Goal: Information Seeking & Learning: Learn about a topic

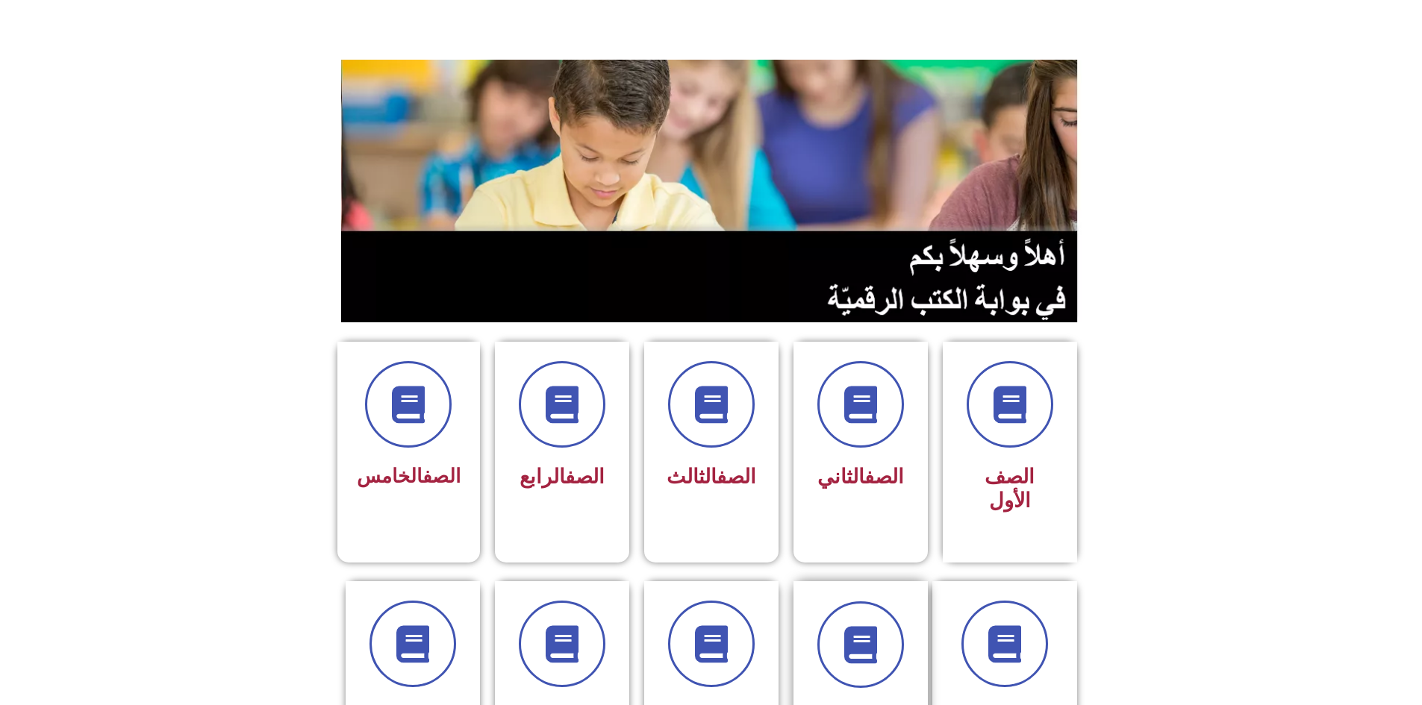
scroll to position [149, 0]
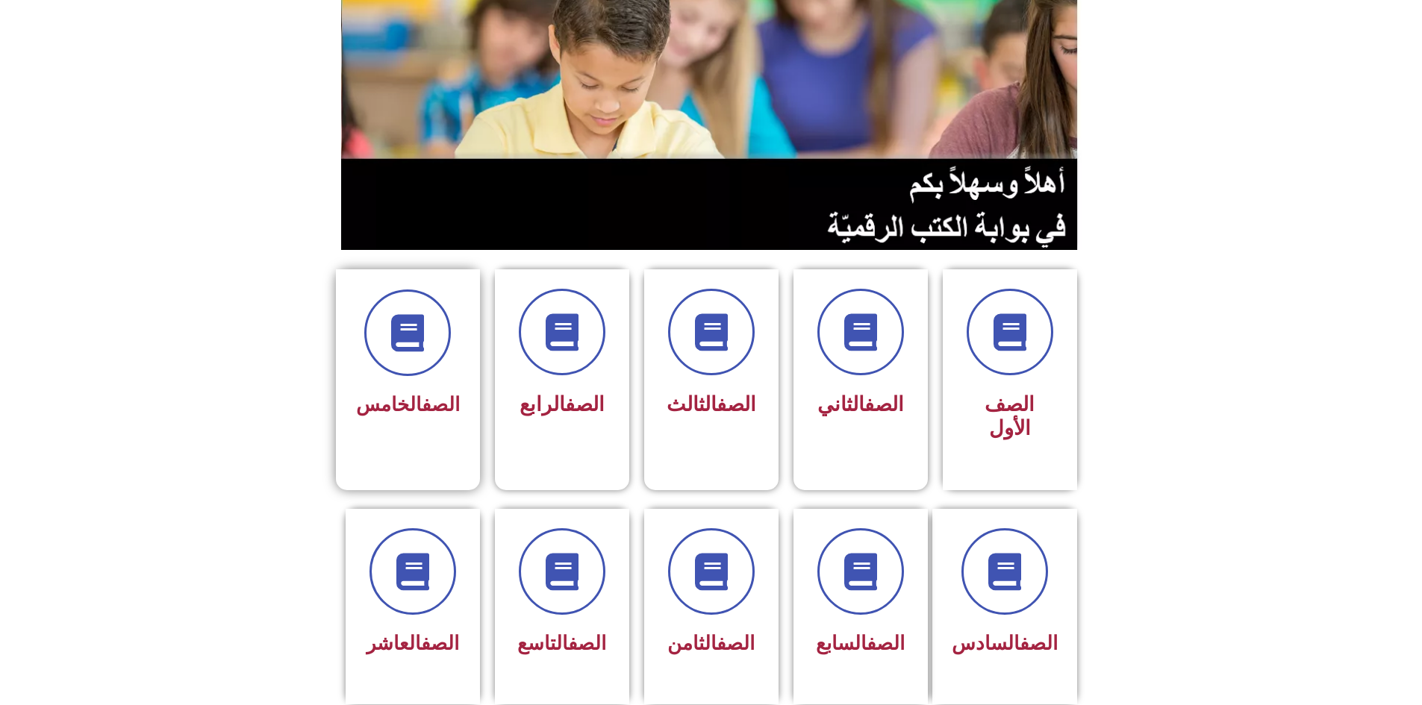
click at [430, 393] on link "الصف" at bounding box center [441, 404] width 38 height 22
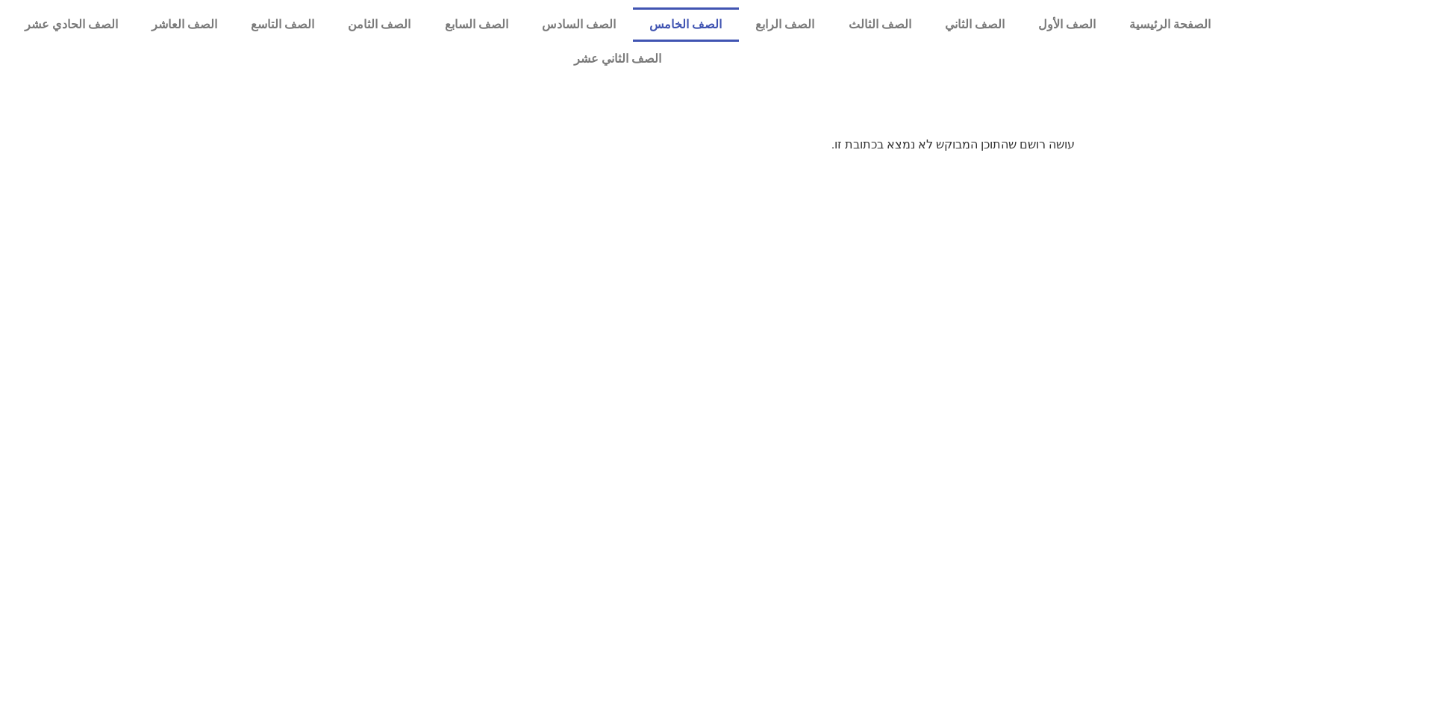
click at [716, 39] on link "الصف الخامس" at bounding box center [686, 24] width 106 height 34
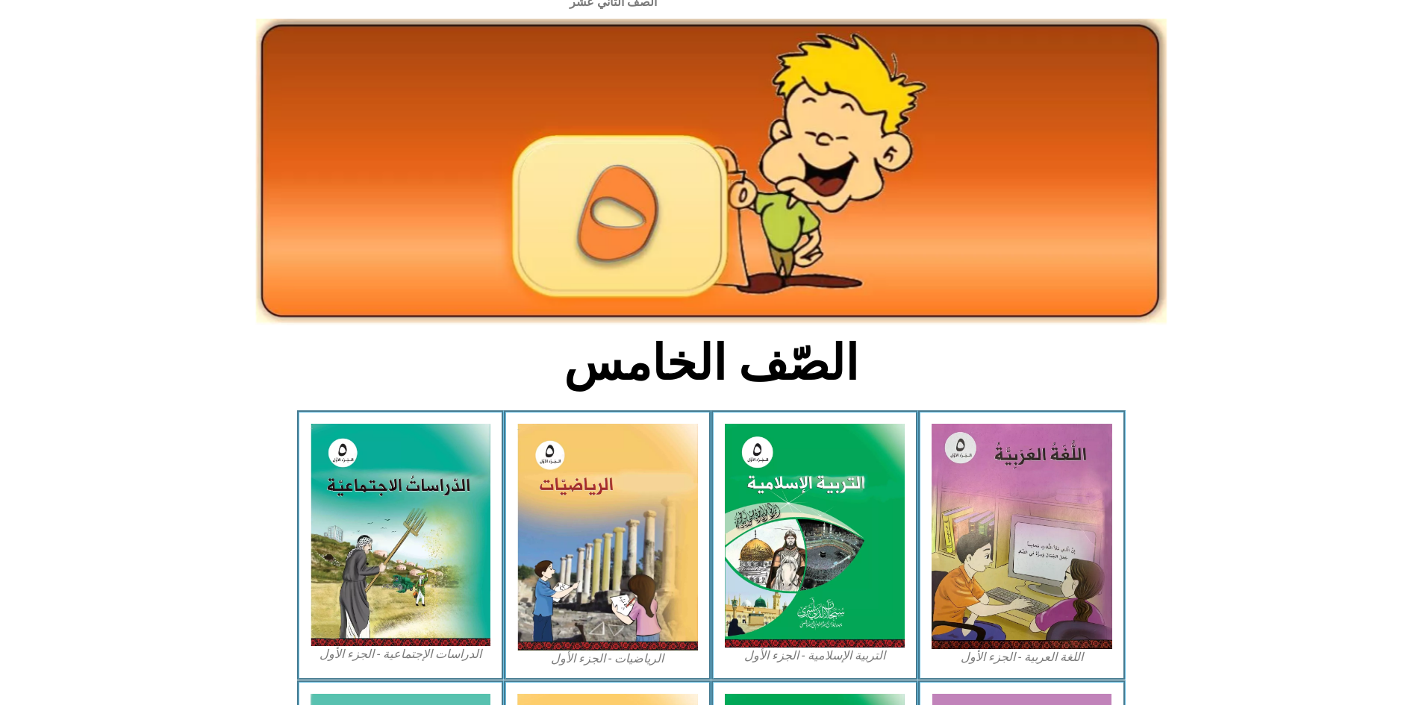
scroll to position [149, 0]
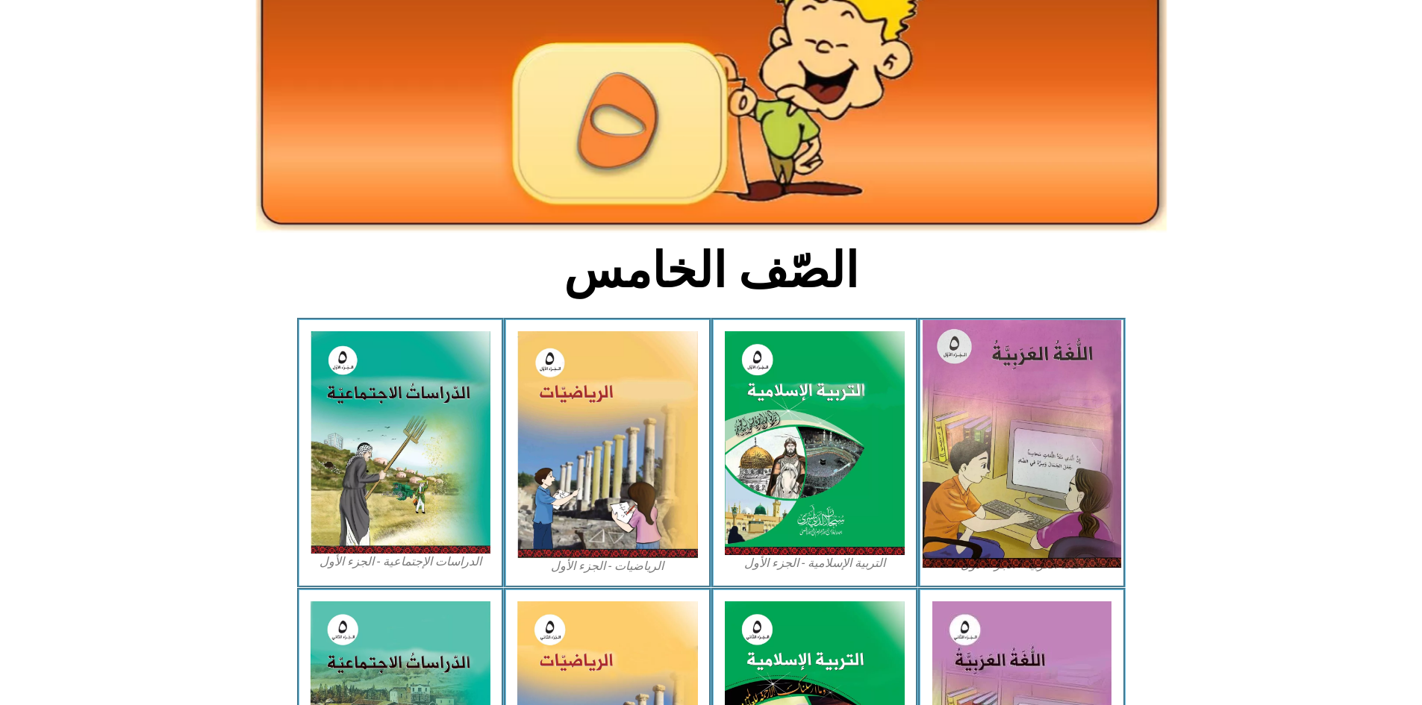
click at [987, 426] on img at bounding box center [1021, 444] width 199 height 248
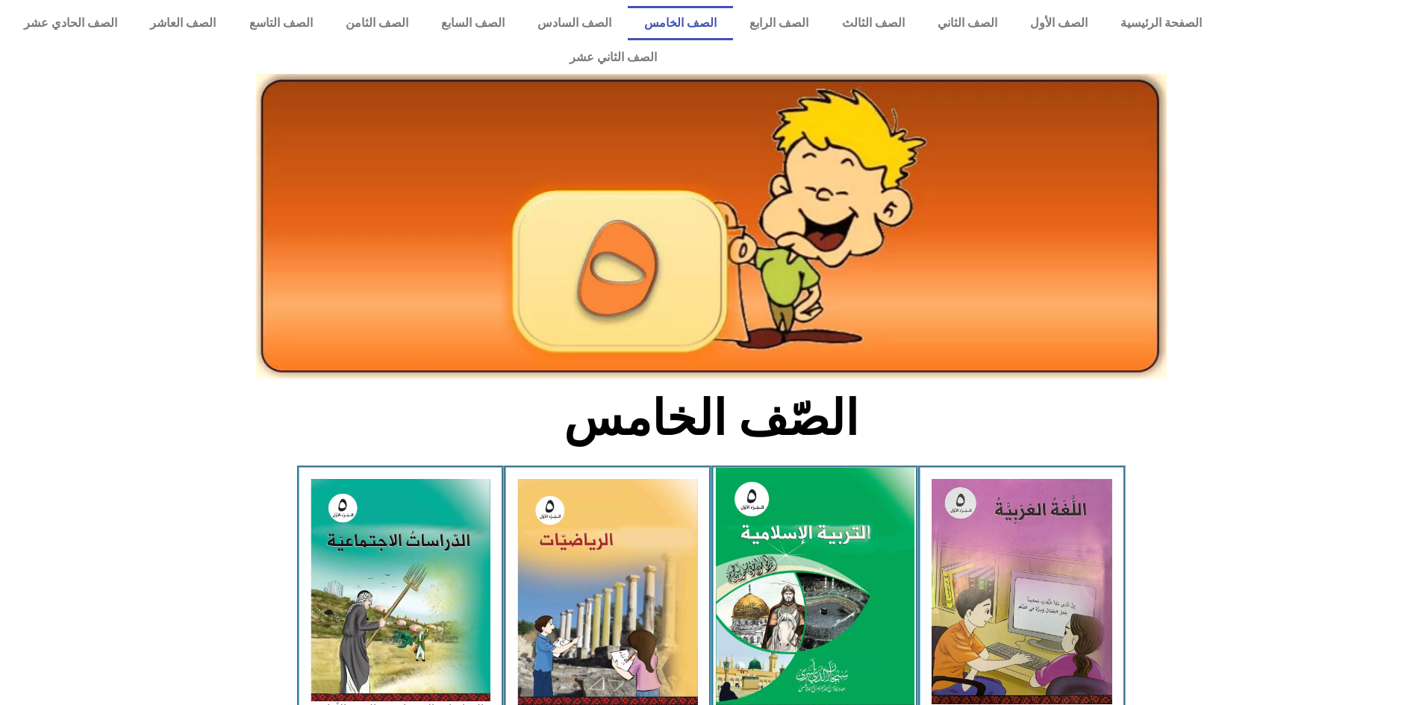
scroll to position [0, 0]
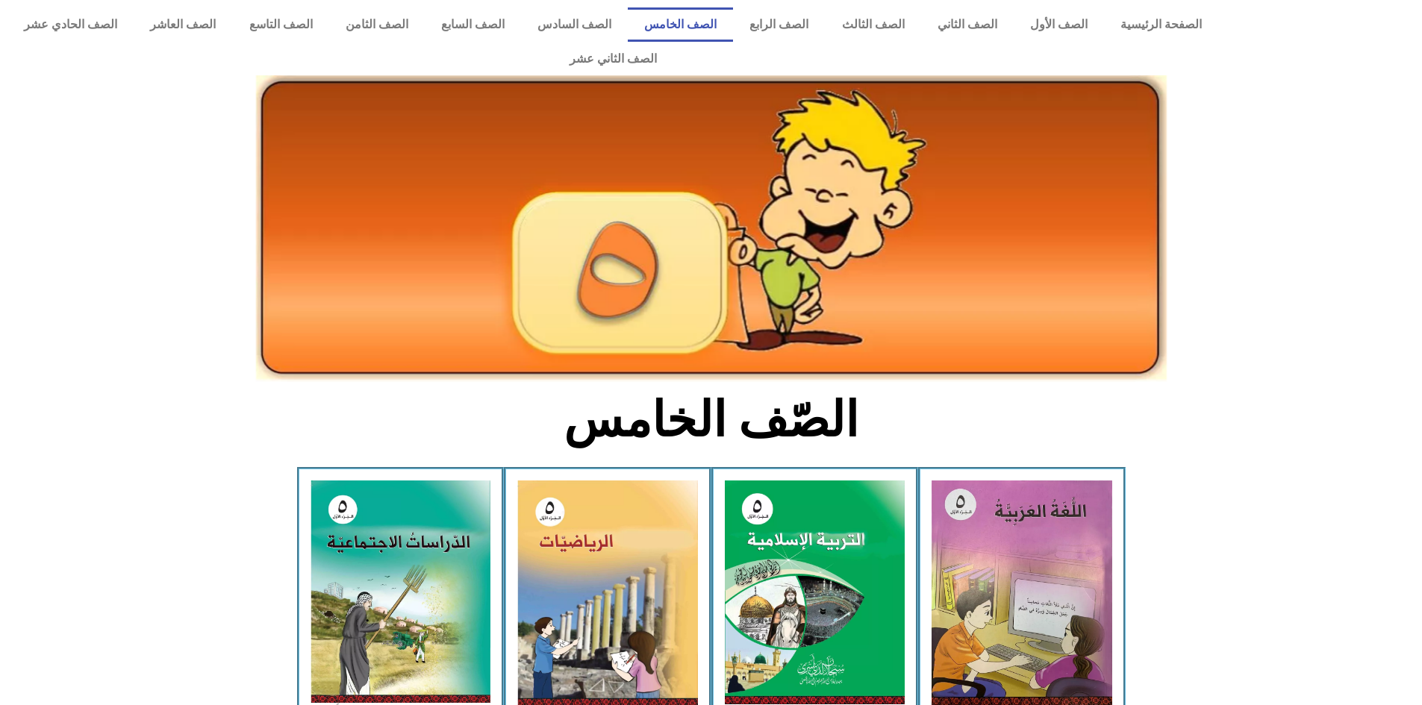
click at [605, 5] on div "الصفحة الرئيسية الصف الأول الصف الثاني الصف الثالث الصف الرابع الصف الخامس الصف…" at bounding box center [612, 42] width 1225 height 84
click at [609, 15] on link "الصف السادس" at bounding box center [574, 24] width 107 height 34
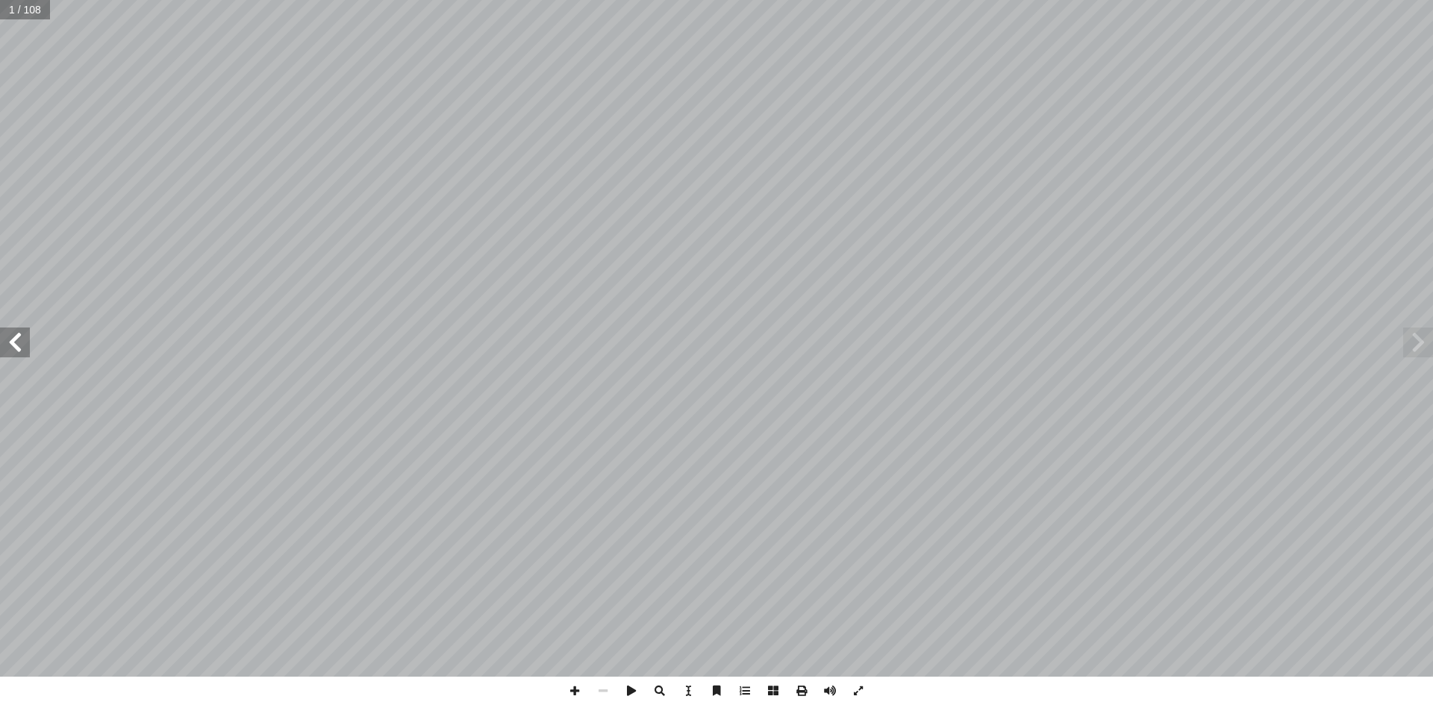
click at [21, 345] on span at bounding box center [15, 343] width 30 height 30
click at [19, 334] on span at bounding box center [15, 343] width 30 height 30
click at [10, 331] on span at bounding box center [15, 343] width 30 height 30
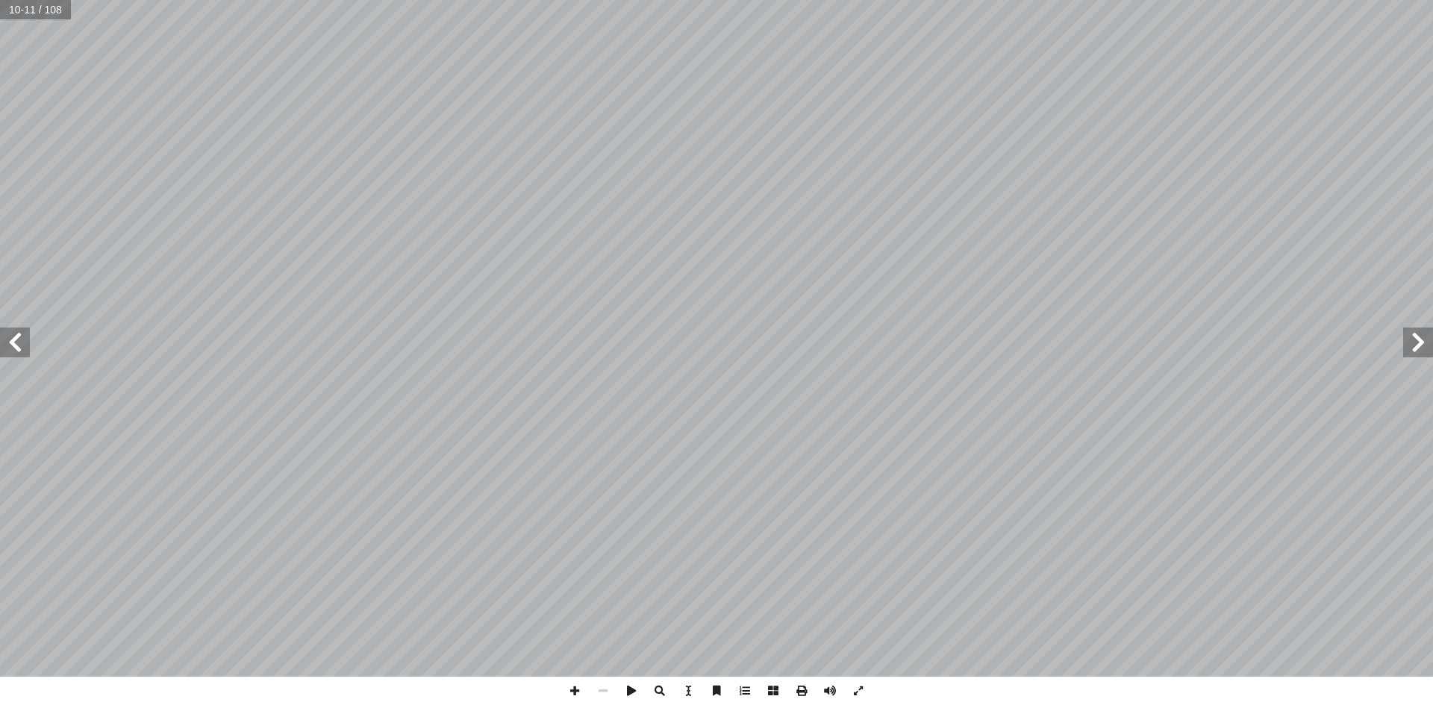
click at [10, 331] on span at bounding box center [15, 343] width 30 height 30
click at [28, 355] on span at bounding box center [15, 343] width 30 height 30
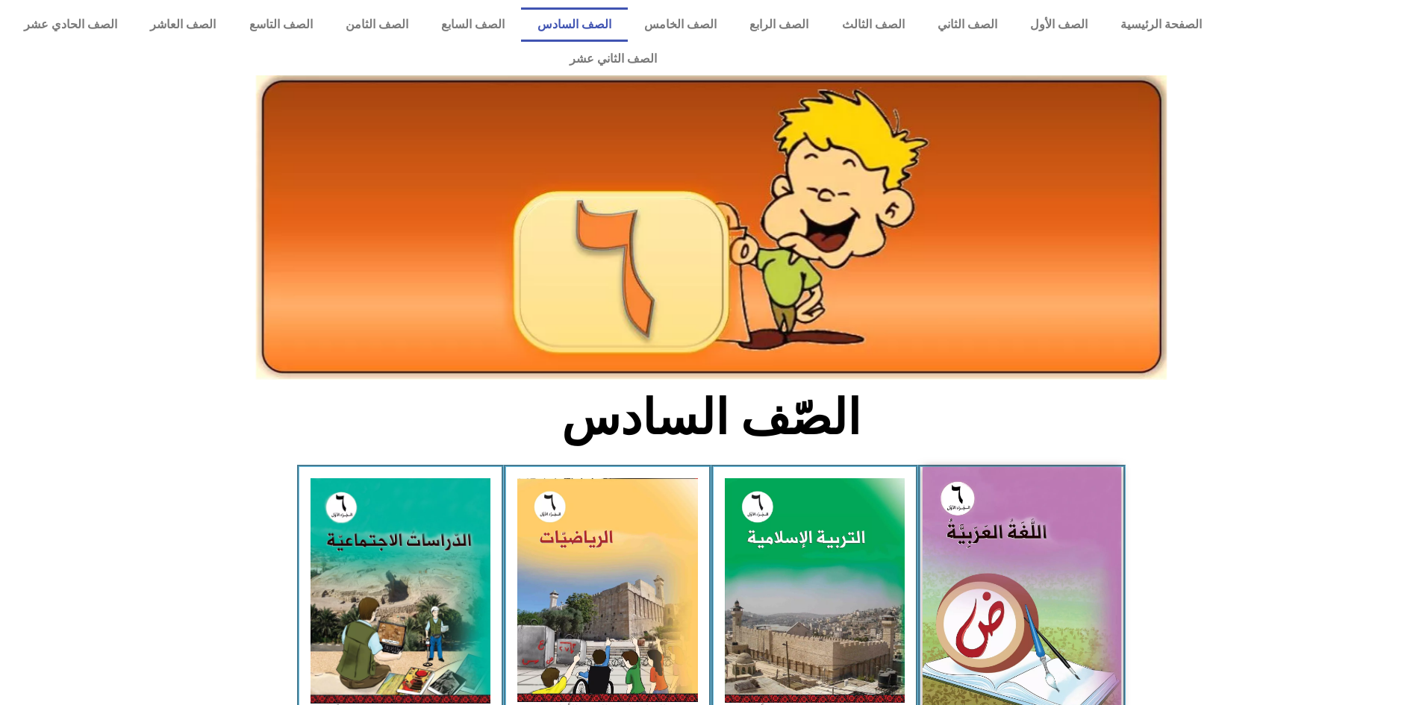
click at [1028, 506] on img at bounding box center [1021, 591] width 199 height 248
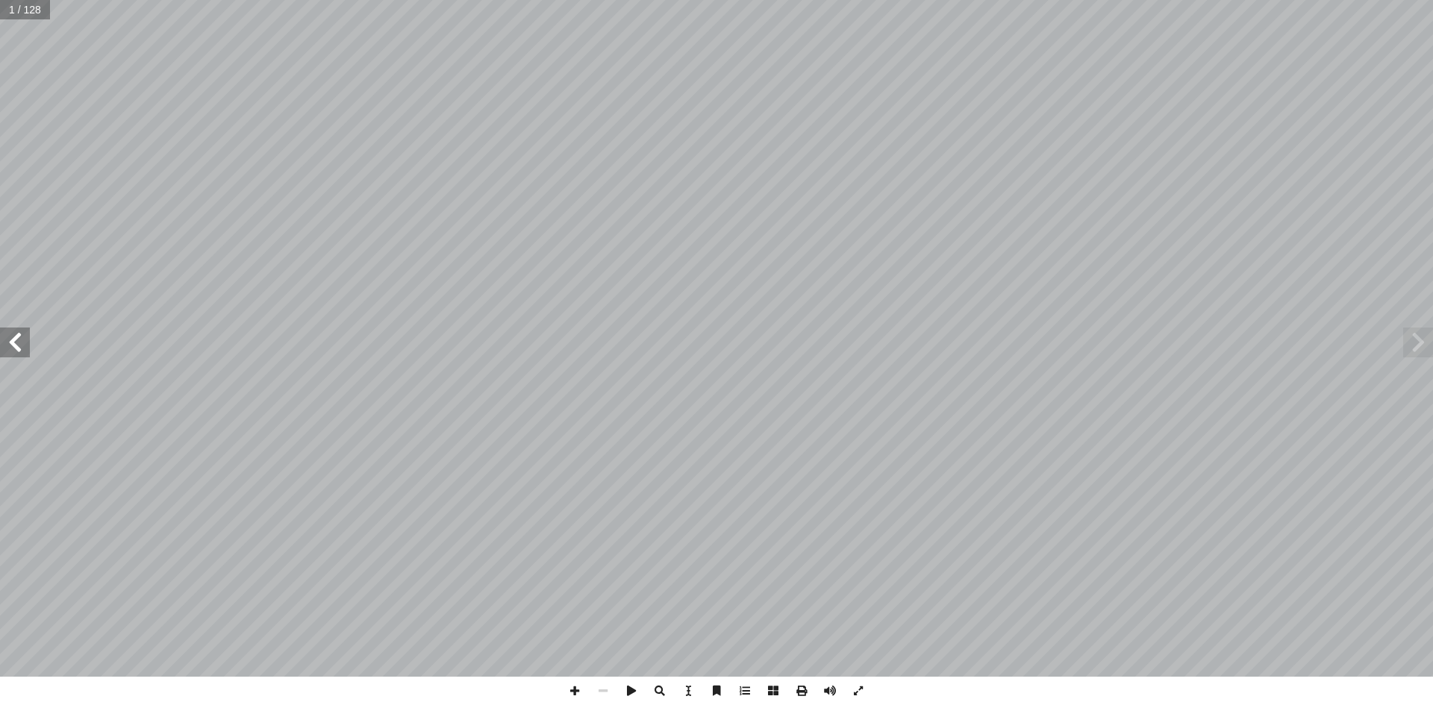
click at [4, 348] on span at bounding box center [15, 343] width 30 height 30
click at [5, 348] on span at bounding box center [15, 343] width 30 height 30
click at [6, 348] on span at bounding box center [15, 343] width 30 height 30
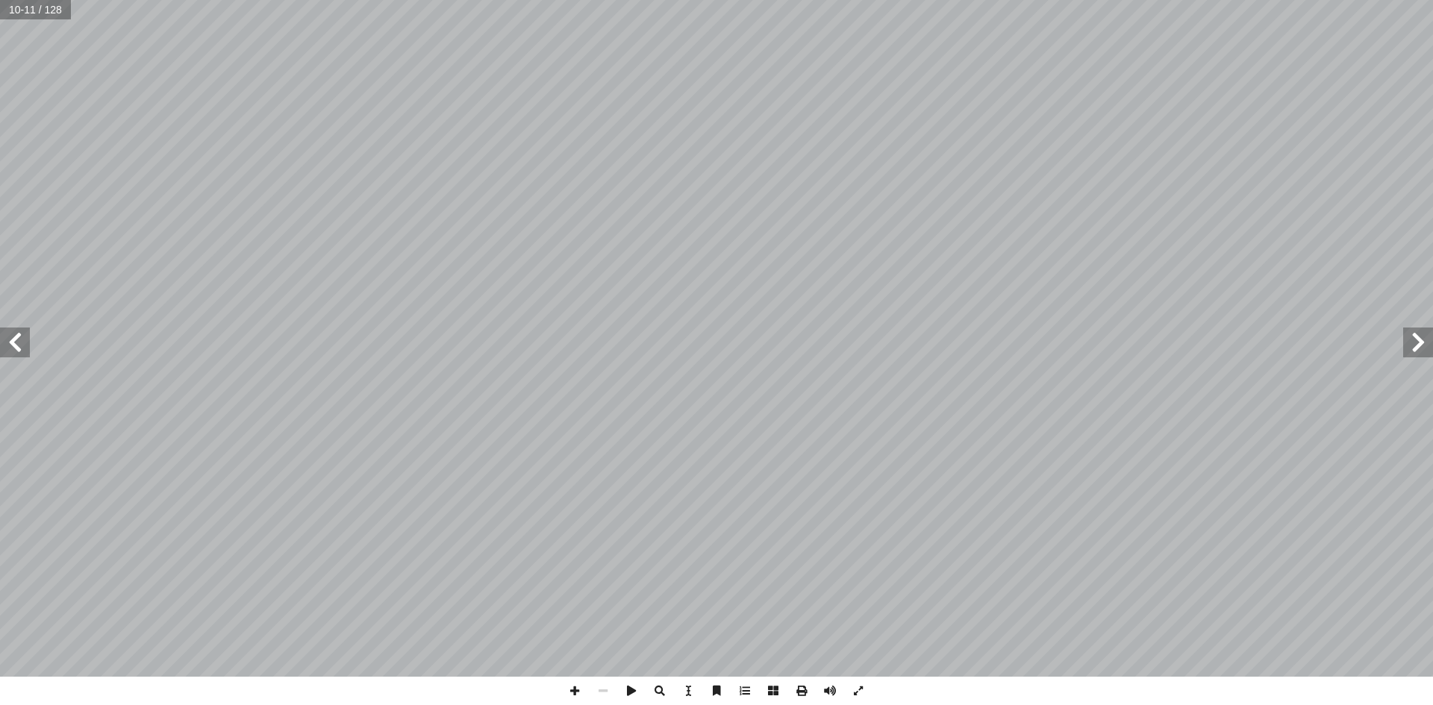
click at [6, 348] on span at bounding box center [15, 343] width 30 height 30
click at [575, 687] on span at bounding box center [574, 691] width 28 height 28
